Goal: Communication & Community: Answer question/provide support

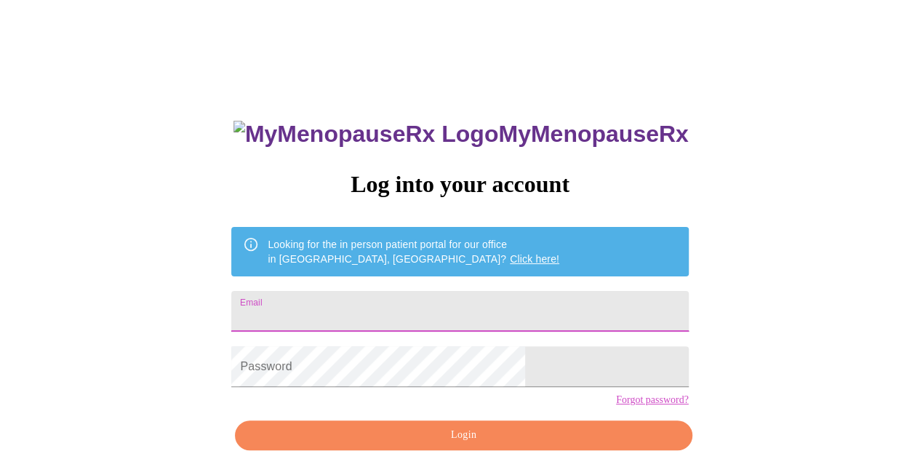
click at [466, 305] on input "Email" at bounding box center [459, 311] width 457 height 41
type input "[EMAIL_ADDRESS][DOMAIN_NAME]"
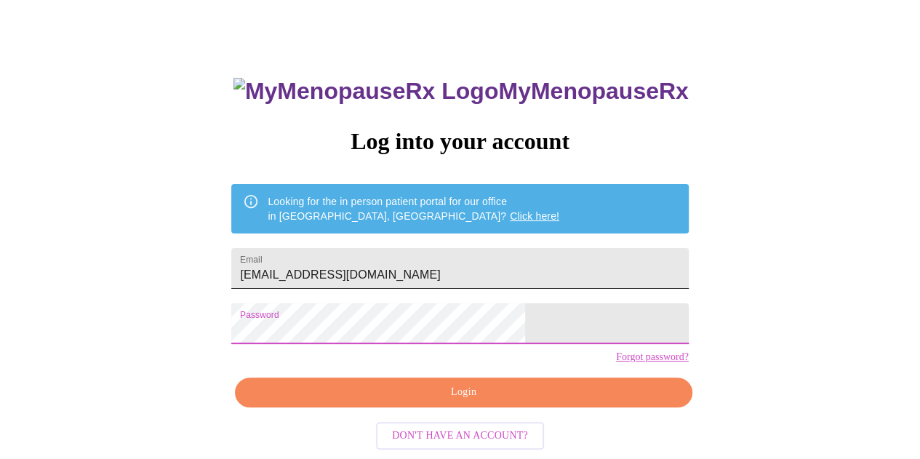
scroll to position [65, 0]
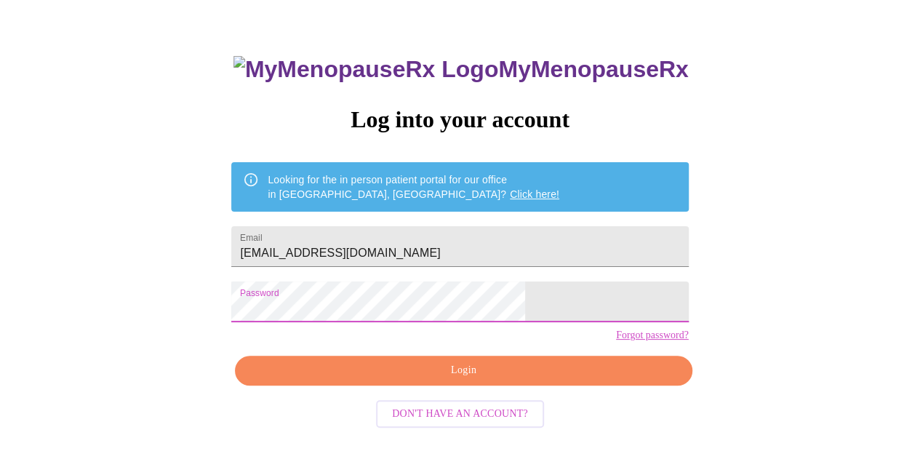
click at [435, 380] on span "Login" at bounding box center [463, 370] width 423 height 18
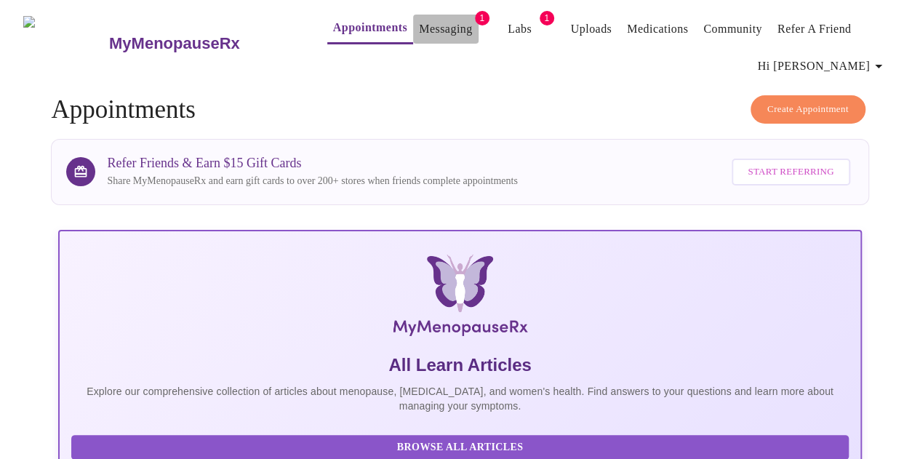
click at [419, 27] on link "Messaging" at bounding box center [445, 29] width 53 height 20
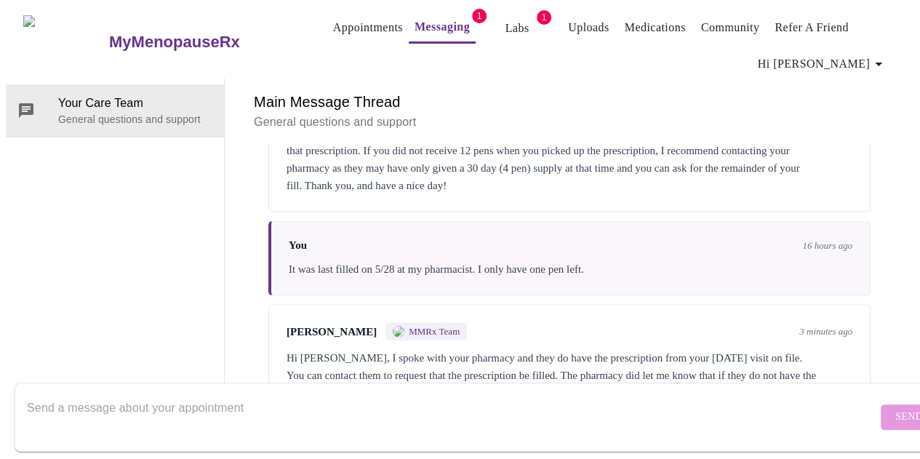
scroll to position [1586, 0]
click at [499, 405] on textarea "Send a message about your appointment" at bounding box center [452, 416] width 850 height 47
type textarea "thank you!"
click at [880, 414] on button "Send" at bounding box center [908, 416] width 57 height 25
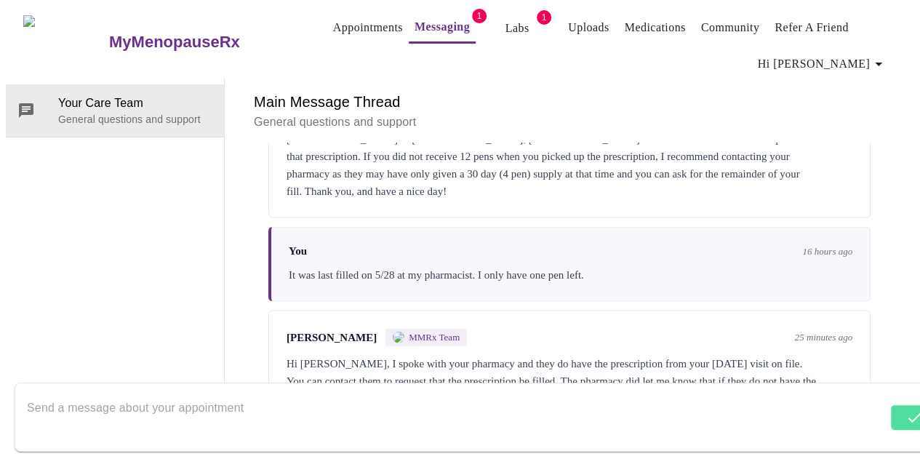
scroll to position [1382, 0]
